Goal: Task Accomplishment & Management: Complete application form

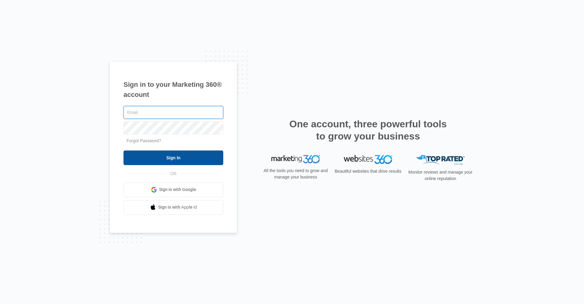
type input "[EMAIL_ADDRESS][DOMAIN_NAME]"
click at [169, 154] on input "Sign In" at bounding box center [174, 157] width 100 height 15
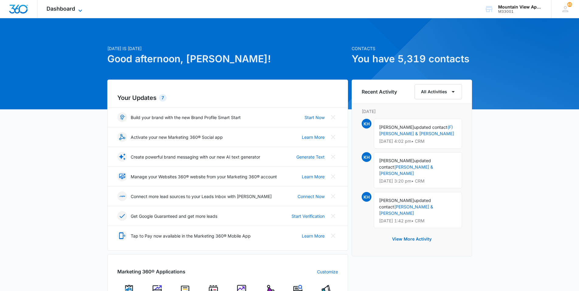
click at [57, 7] on span "Dashboard" at bounding box center [61, 8] width 29 height 6
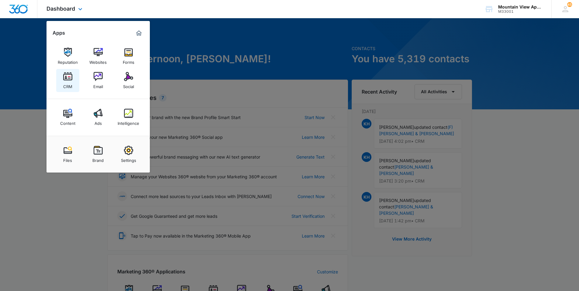
click at [67, 72] on link "CRM" at bounding box center [67, 80] width 23 height 23
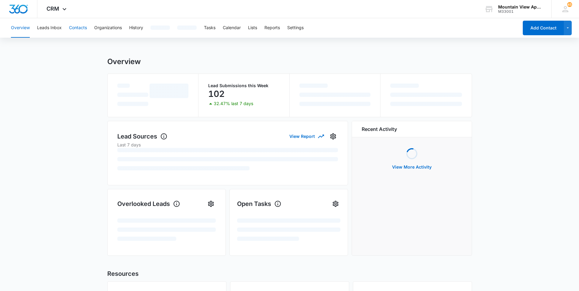
click at [77, 29] on button "Contacts" at bounding box center [78, 27] width 18 height 19
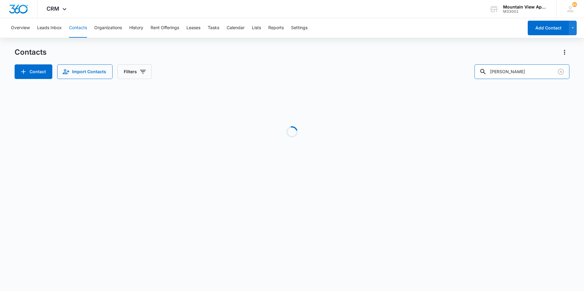
click at [451, 67] on div "Contact Import Contacts Filters [PERSON_NAME]" at bounding box center [292, 71] width 555 height 15
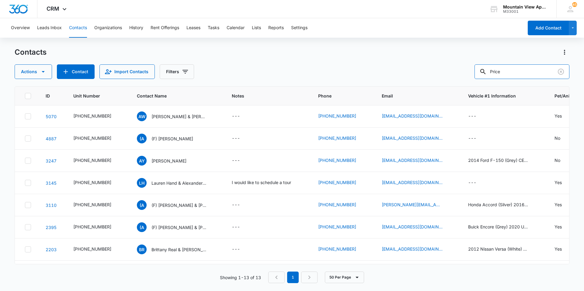
type input "Price"
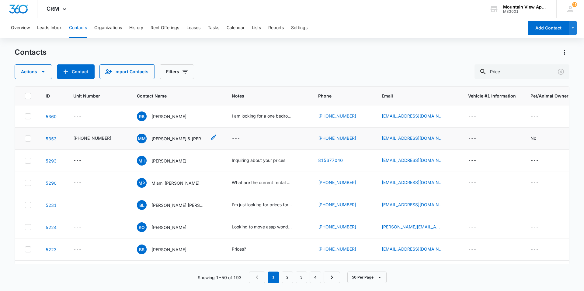
click at [173, 140] on p "[PERSON_NAME] & [PERSON_NAME]" at bounding box center [178, 139] width 55 height 6
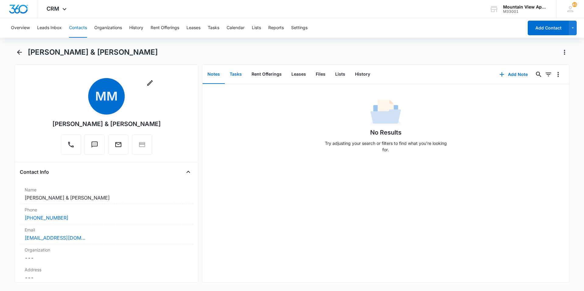
click at [235, 72] on button "Tasks" at bounding box center [236, 74] width 22 height 19
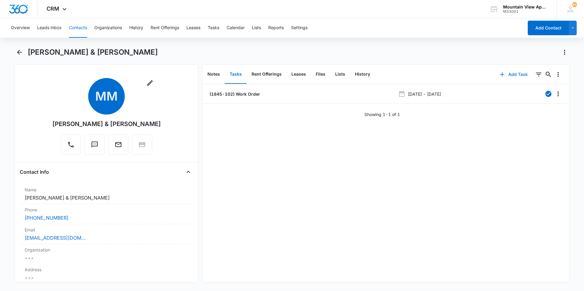
click at [503, 74] on button "Add Task" at bounding box center [514, 74] width 40 height 15
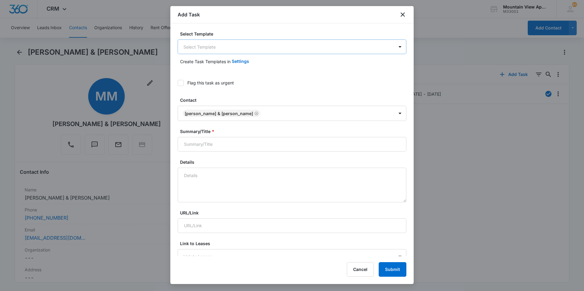
click at [381, 45] on body "CRM Apps Reputation Websites Forms CRM Email Social Content Ads Intelligence Fi…" at bounding box center [292, 145] width 584 height 291
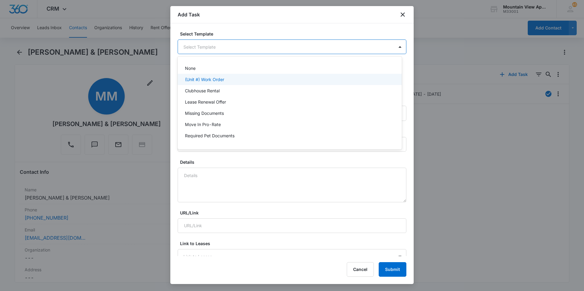
click at [290, 82] on div "(Unit #) Work Order" at bounding box center [289, 79] width 208 height 6
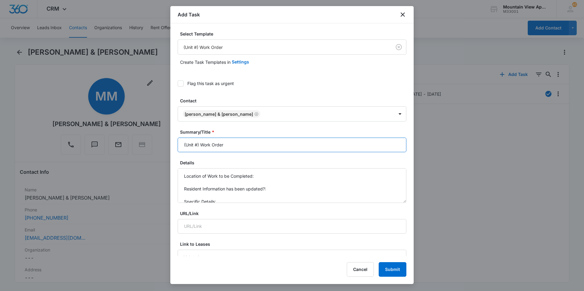
drag, startPoint x: 199, startPoint y: 144, endPoint x: 174, endPoint y: 140, distance: 25.2
click at [174, 144] on div "Select Template (Unit #) Work Order Create Task Templates in Settings Flag this…" at bounding box center [291, 139] width 243 height 233
type input "1845-102 - Work Order"
click at [266, 176] on textarea "Location of Work to be Completed: Resident Information has been updated?: Speci…" at bounding box center [292, 186] width 229 height 35
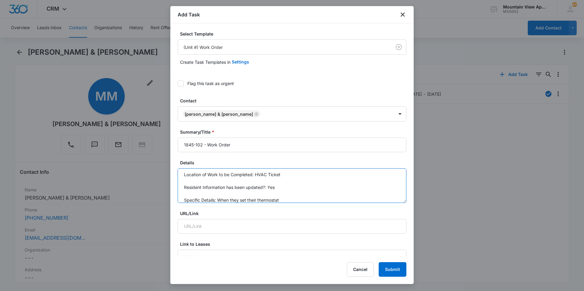
click at [264, 200] on textarea "Location of Work to be Completed: HVAC Ticket Resident Information has been upd…" at bounding box center [292, 186] width 229 height 35
click at [291, 200] on textarea "Location of Work to be Completed: HVAC Ticket Resident Information has been upd…" at bounding box center [292, 186] width 229 height 35
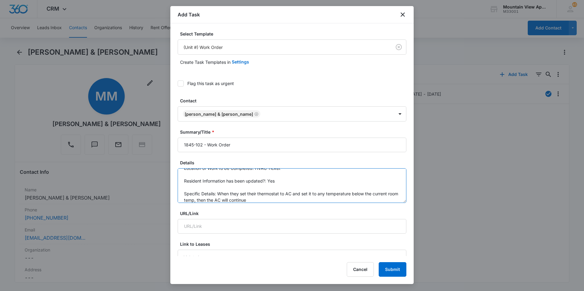
click at [335, 199] on textarea "Location of Work to be Completed: HVAC Ticket Resident Information has been upd…" at bounding box center [292, 186] width 229 height 35
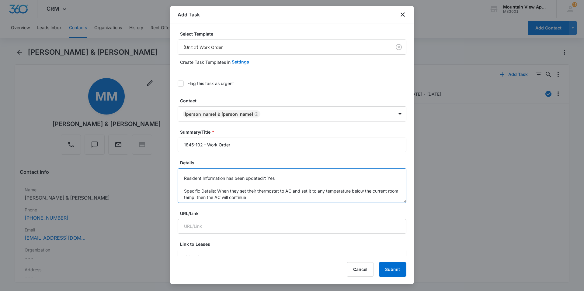
scroll to position [13, 0]
click at [319, 194] on textarea "Location of Work to be Completed: HVAC Ticket Resident Information has been upd…" at bounding box center [292, 186] width 229 height 35
click at [255, 199] on textarea "Location of Work to be Completed: HVAC Ticket Resident Information has been upd…" at bounding box center [292, 186] width 229 height 35
click at [251, 197] on textarea "Location of Work to be Completed: HVAC Ticket Resident Information has been upd…" at bounding box center [292, 186] width 229 height 35
click at [263, 194] on textarea "Location of Work to be Completed: HVAC Ticket Resident Information has been upd…" at bounding box center [292, 186] width 229 height 35
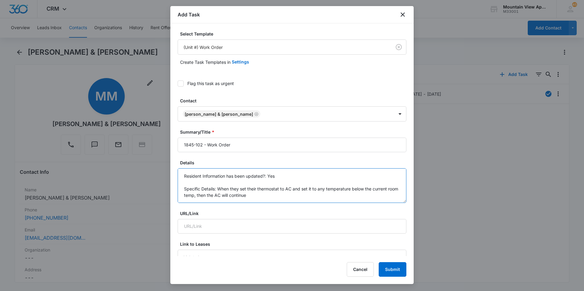
click at [294, 196] on textarea "Location of Work to be Completed: HVAC Ticket Resident Information has been upd…" at bounding box center [292, 186] width 229 height 35
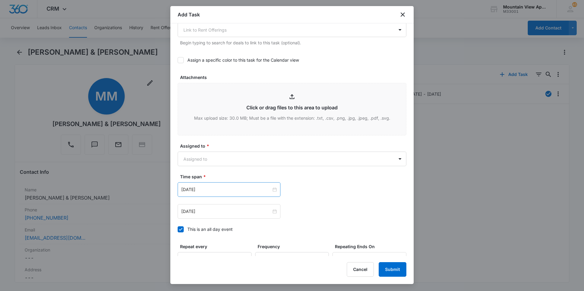
scroll to position [274, 0]
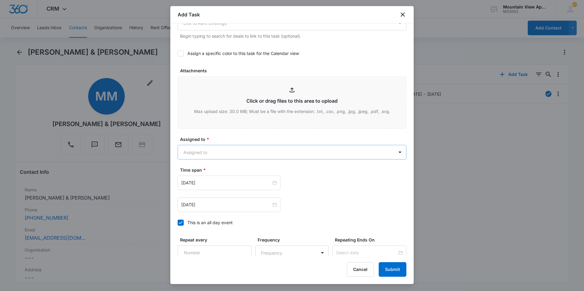
type textarea "Location of Work to be Completed: HVAC Ticket Resident Information has been upd…"
click at [265, 152] on body "CRM Apps Reputation Websites Forms CRM Email Social Content Ads Intelligence Fi…" at bounding box center [292, 145] width 584 height 291
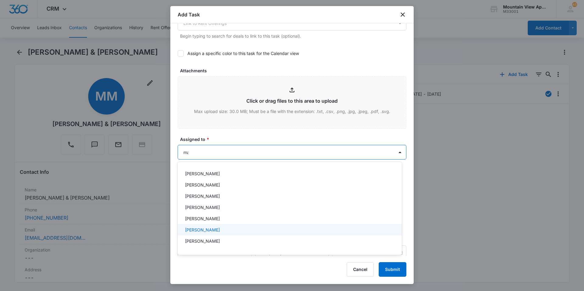
type input "main"
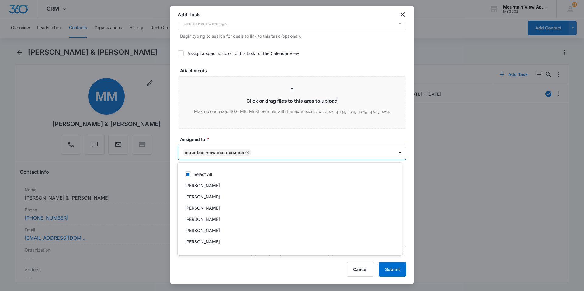
click at [258, 138] on div at bounding box center [292, 145] width 584 height 291
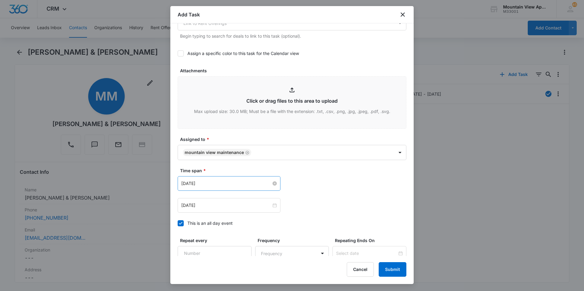
click at [228, 186] on input "[DATE]" at bounding box center [226, 183] width 90 height 7
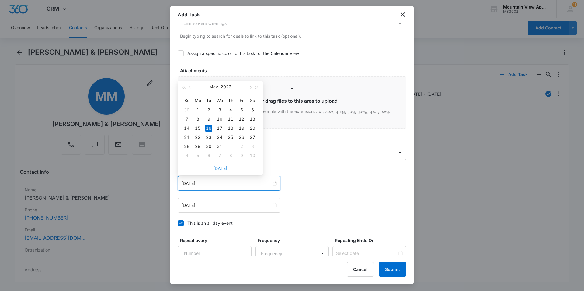
click at [215, 168] on link "[DATE]" at bounding box center [220, 168] width 14 height 5
type input "[DATE]"
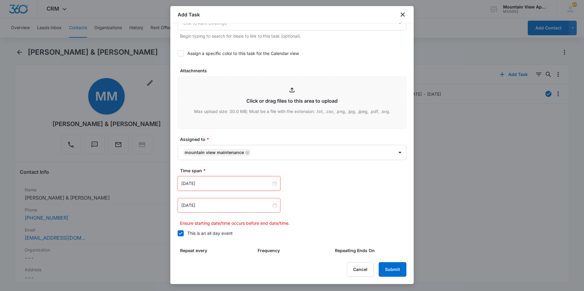
click at [217, 211] on div "[DATE]" at bounding box center [229, 205] width 103 height 15
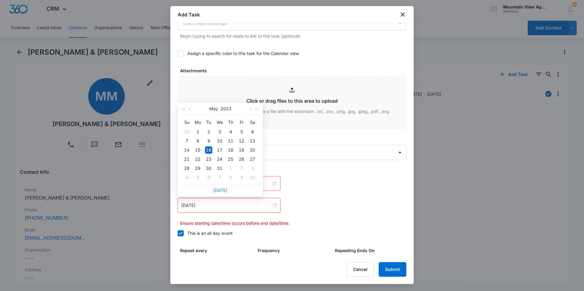
click at [222, 192] on link "[DATE]" at bounding box center [220, 190] width 14 height 5
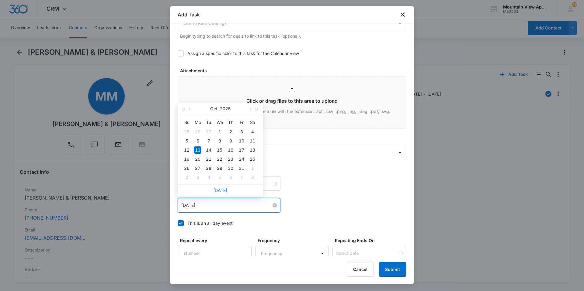
click at [218, 207] on input "[DATE]" at bounding box center [226, 205] width 90 height 7
type input "[DATE]"
click at [208, 152] on div "14" at bounding box center [208, 150] width 7 height 7
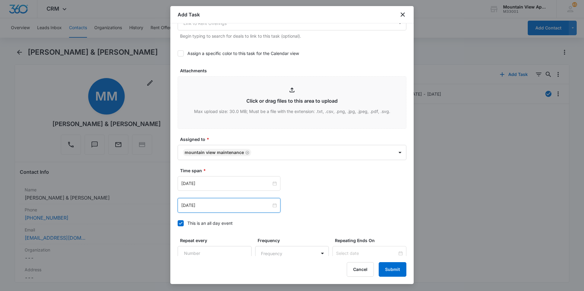
click at [332, 190] on div "[DATE] [DATE] Su Mo Tu We Th Fr Sa 28 29 30 1 2 3 4 5 6 7 8 9 10 11 12 13 14 15…" at bounding box center [292, 183] width 229 height 15
click at [394, 266] on button "Submit" at bounding box center [393, 270] width 28 height 15
